Goal: Task Accomplishment & Management: Use online tool/utility

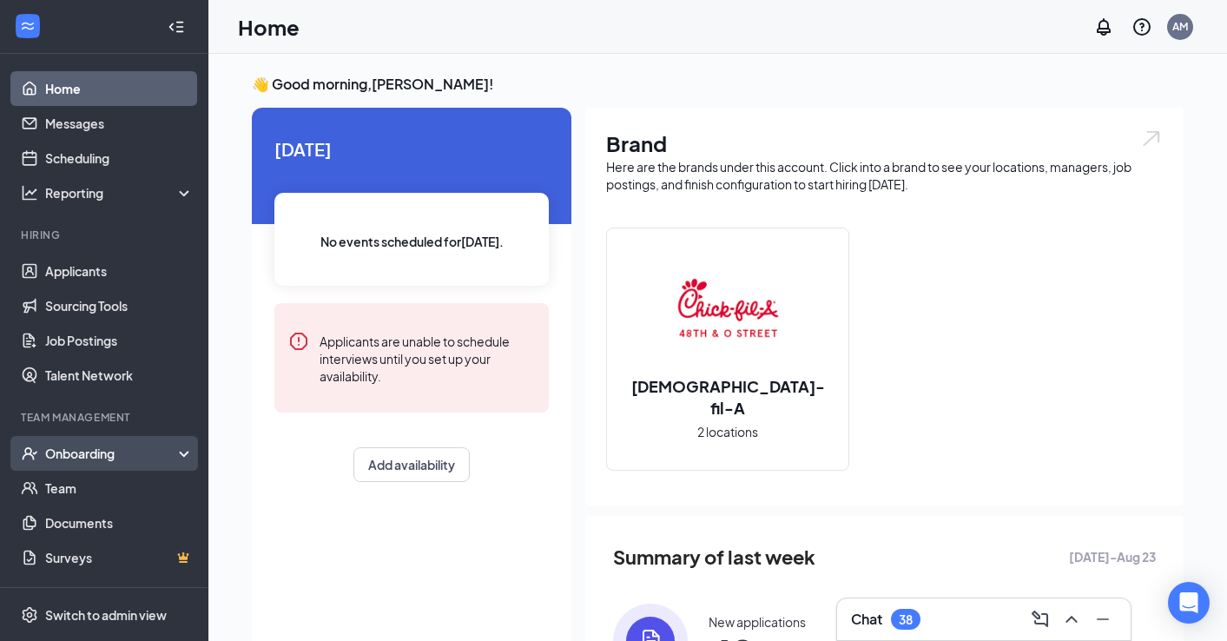
click at [93, 443] on div "Onboarding" at bounding box center [104, 453] width 208 height 35
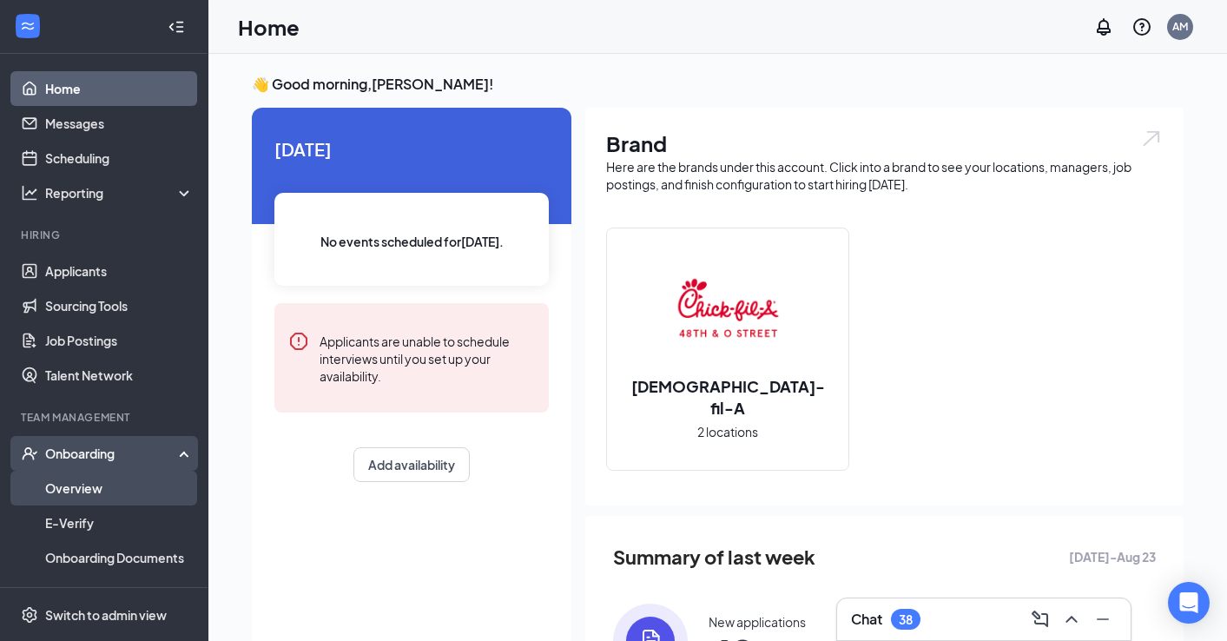
click at [69, 484] on link "Overview" at bounding box center [119, 488] width 149 height 35
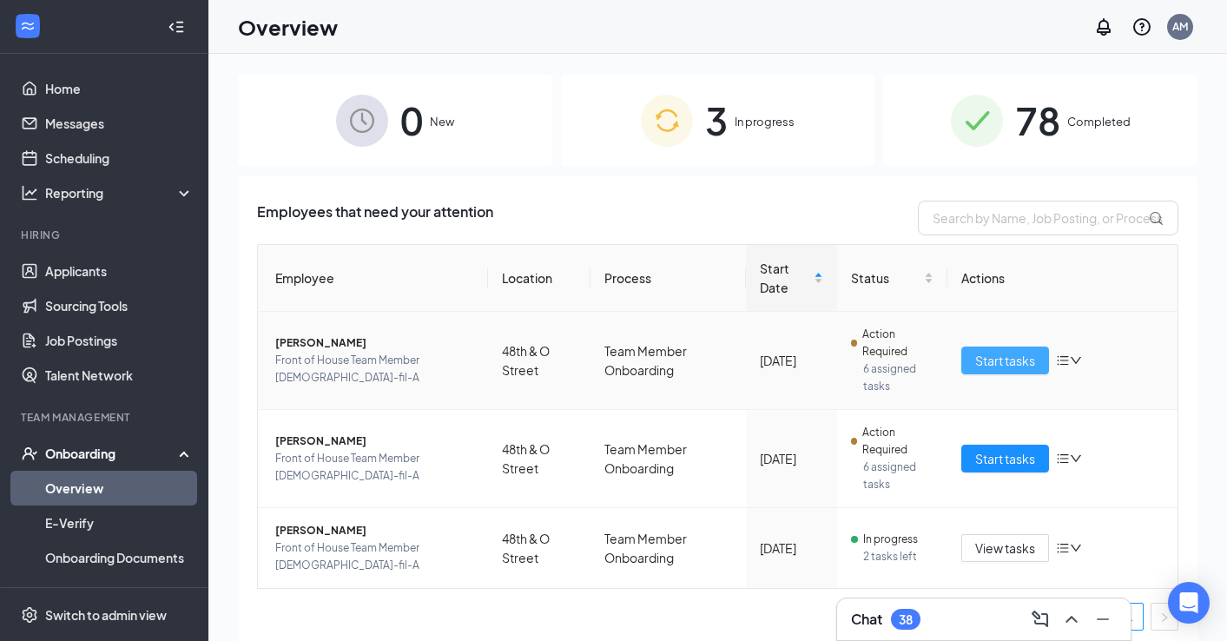
click at [986, 359] on span "Start tasks" at bounding box center [1005, 360] width 60 height 19
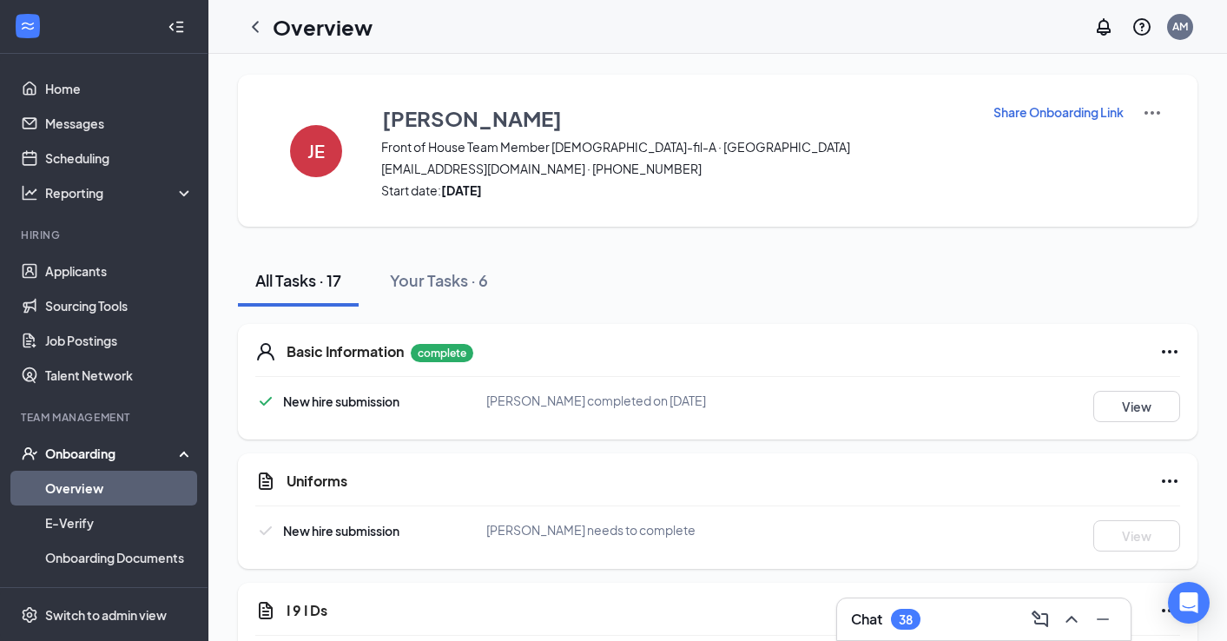
click at [1058, 105] on p "Share Onboarding Link" at bounding box center [1059, 111] width 130 height 17
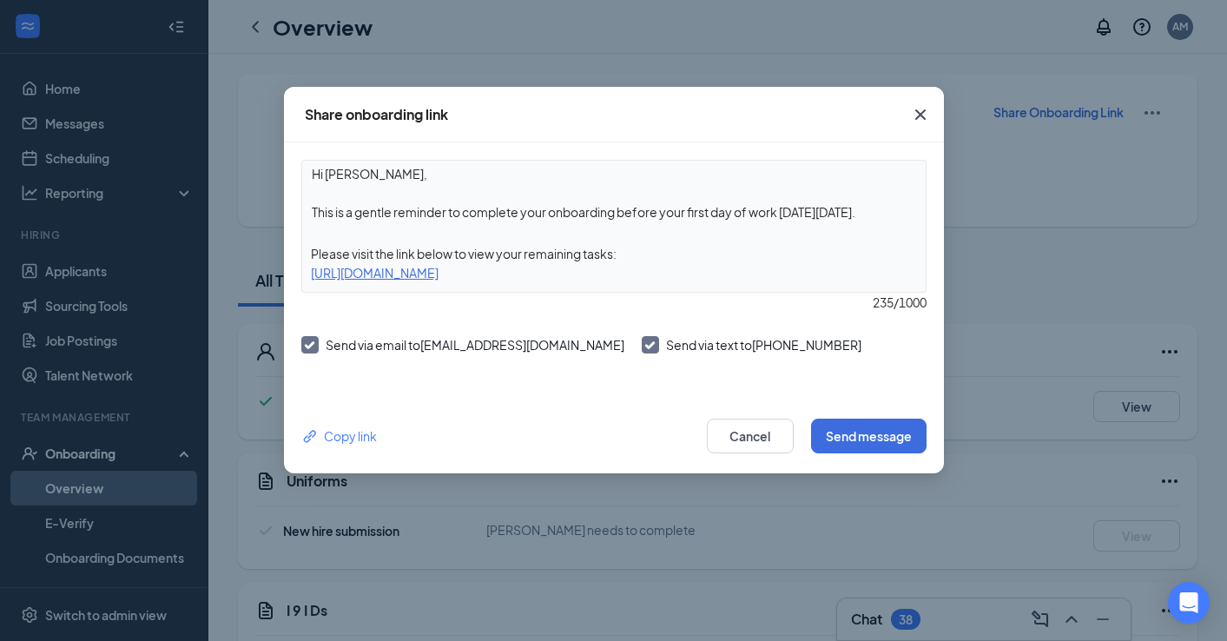
click at [314, 354] on div "Send via email to [EMAIL_ADDRESS][DOMAIN_NAME]" at bounding box center [462, 346] width 323 height 21
click at [308, 340] on input "Send via email to [EMAIL_ADDRESS][DOMAIN_NAME]" at bounding box center [307, 342] width 12 height 12
checkbox input "false"
drag, startPoint x: 878, startPoint y: 211, endPoint x: 619, endPoint y: 215, distance: 258.9
click at [618, 215] on textarea "Hi [PERSON_NAME], This is a gentle reminder to complete your onboarding before …" at bounding box center [614, 193] width 624 height 64
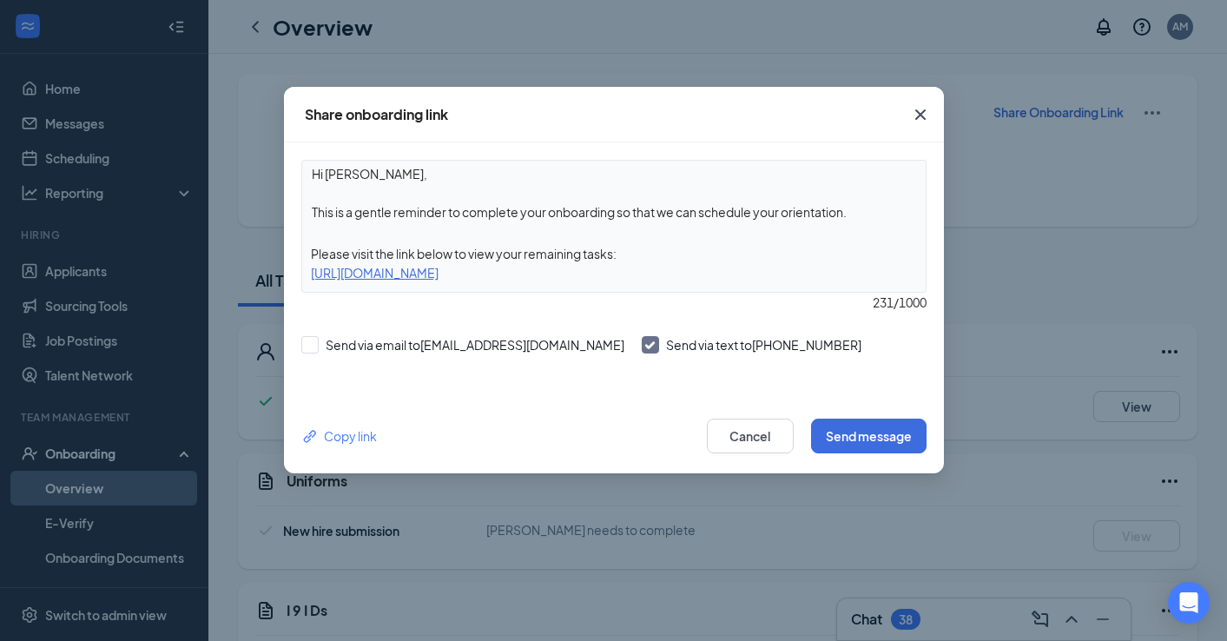
type textarea "Hi [PERSON_NAME], This is a gentle reminder to complete your onboarding so that…"
click at [940, 425] on div "Copy link Cancel Send message" at bounding box center [614, 436] width 660 height 75
click at [908, 437] on button "Send message" at bounding box center [869, 436] width 116 height 35
